Goal: Task Accomplishment & Management: Use online tool/utility

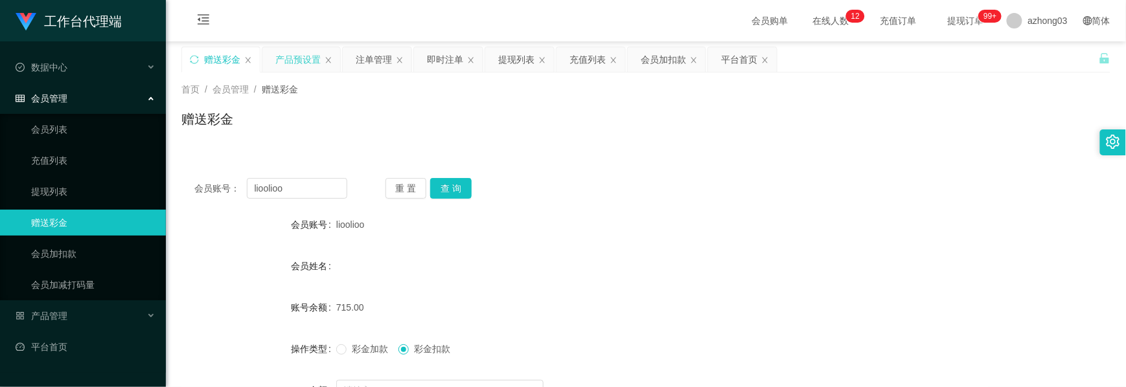
click at [291, 52] on div "产品预设置" at bounding box center [297, 59] width 45 height 25
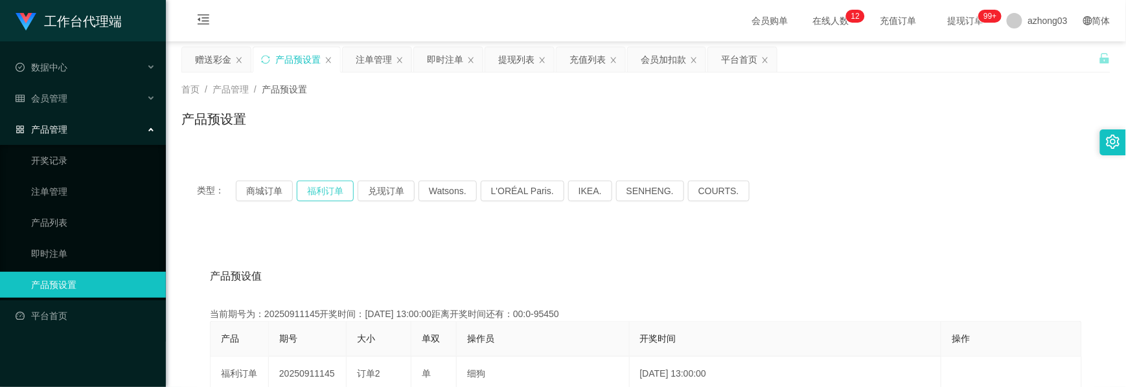
click at [314, 193] on button "福利订单" at bounding box center [325, 191] width 57 height 21
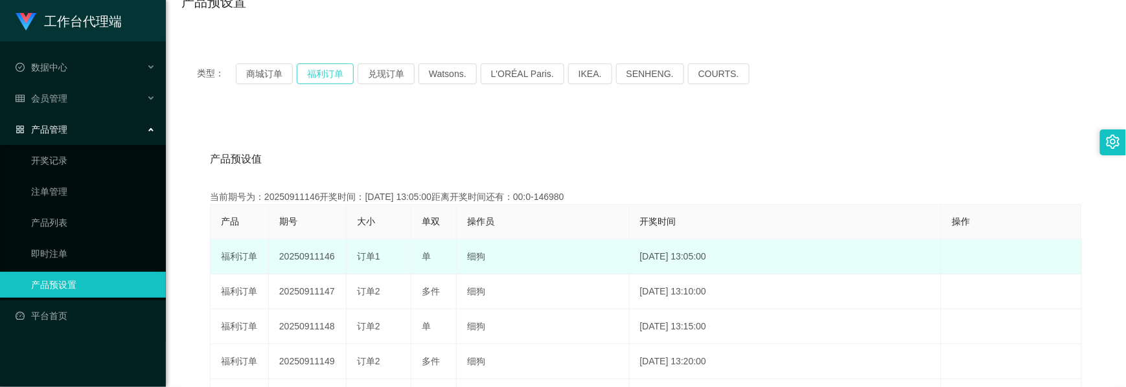
scroll to position [172, 0]
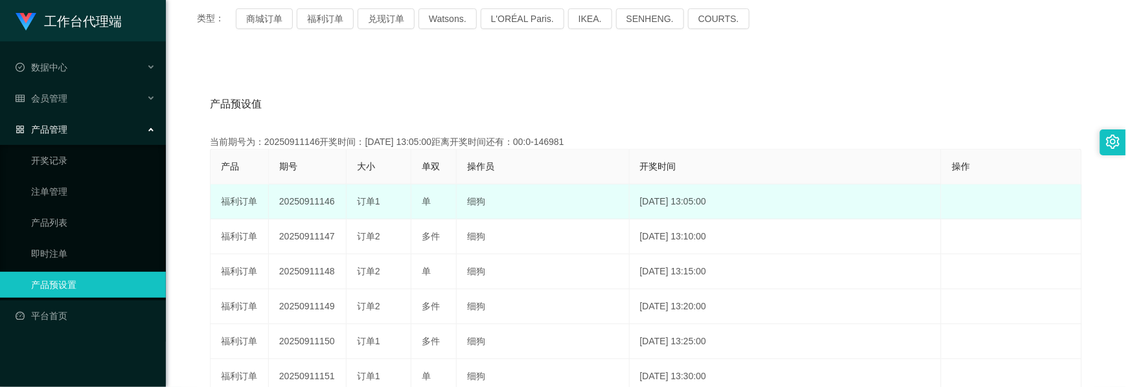
click at [311, 202] on td "20250911146" at bounding box center [308, 202] width 78 height 35
copy td "20250911146"
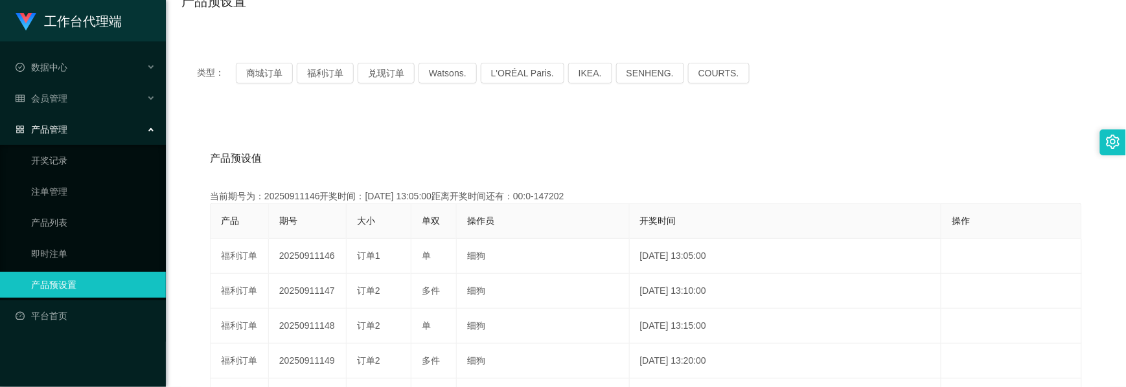
scroll to position [0, 0]
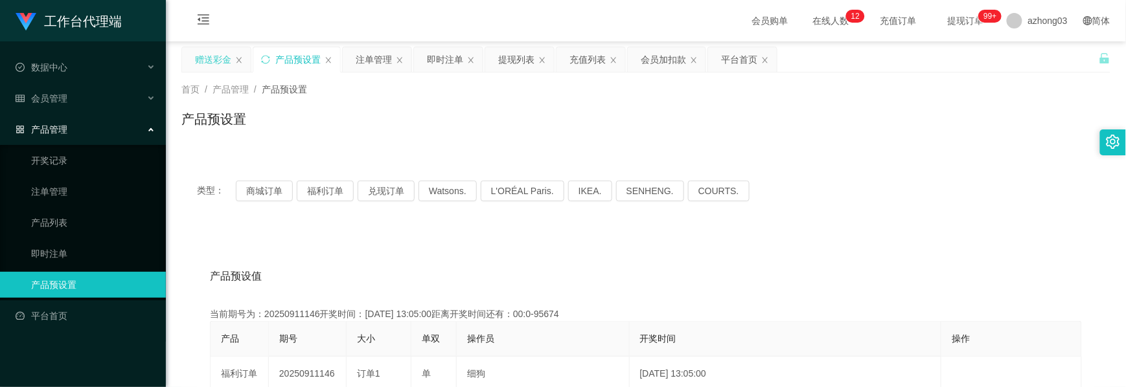
click at [221, 62] on div "赠送彩金" at bounding box center [213, 59] width 36 height 25
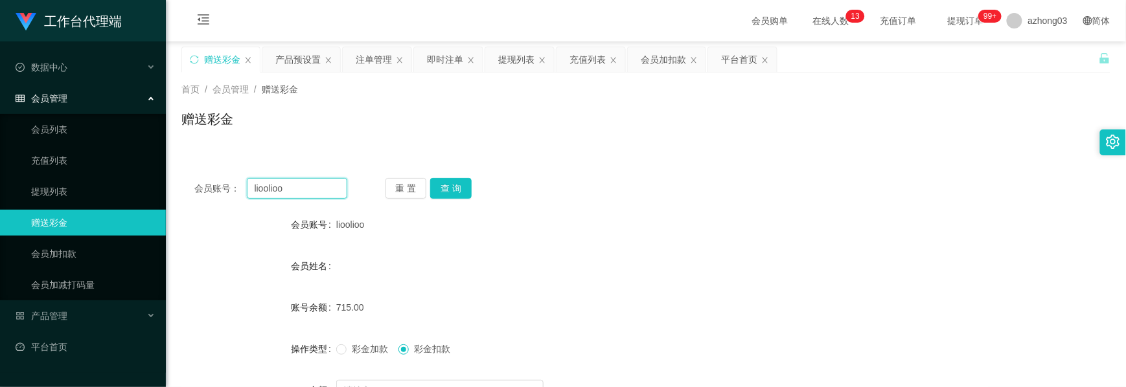
drag, startPoint x: 304, startPoint y: 193, endPoint x: 205, endPoint y: 181, distance: 99.8
click at [205, 181] on div "会员账号： [PERSON_NAME]" at bounding box center [270, 188] width 153 height 21
click at [205, 182] on span "会员账号：" at bounding box center [220, 189] width 52 height 14
drag, startPoint x: 293, startPoint y: 187, endPoint x: 190, endPoint y: 187, distance: 103.6
click at [190, 187] on div "会员账号： [PERSON_NAME] 重 置 查 询" at bounding box center [645, 188] width 929 height 21
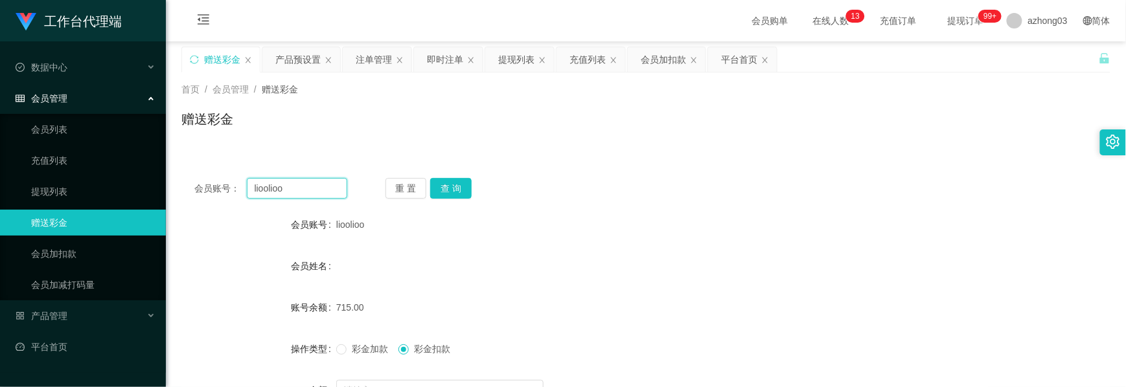
paste input "0143077816"
type input "0143077816"
click at [453, 192] on button "查 询" at bounding box center [450, 188] width 41 height 21
click at [454, 190] on button "查 询" at bounding box center [450, 188] width 41 height 21
